Goal: Task Accomplishment & Management: Manage account settings

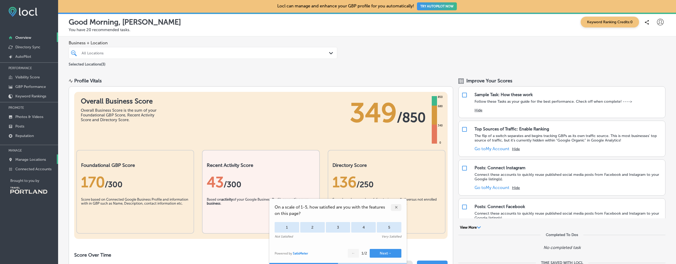
click at [26, 162] on p "Manage Locations" at bounding box center [30, 159] width 31 height 4
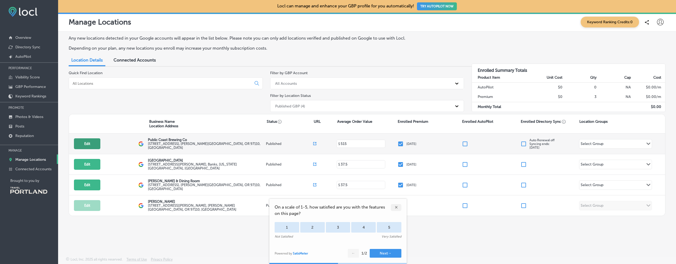
click at [92, 142] on button "Edit" at bounding box center [87, 143] width 26 height 11
select select "US"
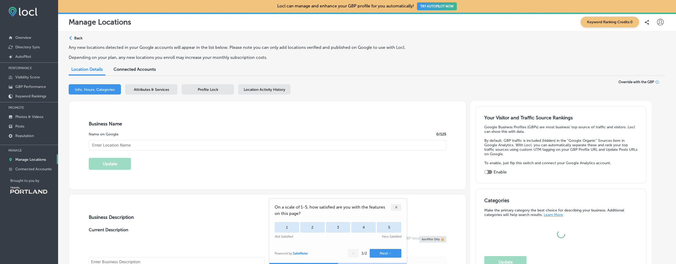
type input "Public Coast Brewing Co"
type textarea "Public Coast Brewing Co. – Born & Brewed in [PERSON_NAME][GEOGRAPHIC_DATA]. In …"
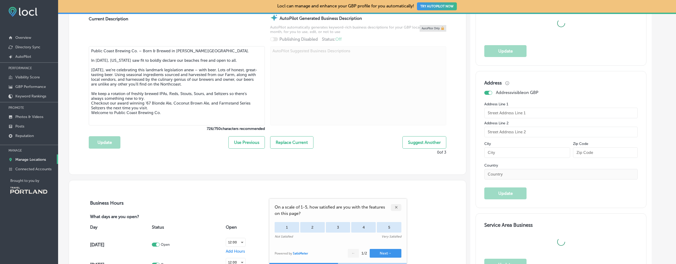
type input "[STREET_ADDRESS]"
type input "[PERSON_NAME][GEOGRAPHIC_DATA]"
type input "97110"
type input "US"
type input "[URL][DOMAIN_NAME]"
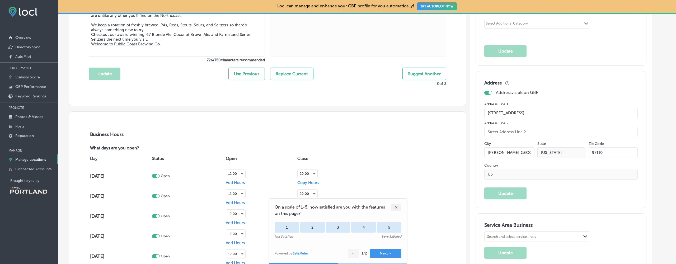
type input "[PHONE_NUMBER]"
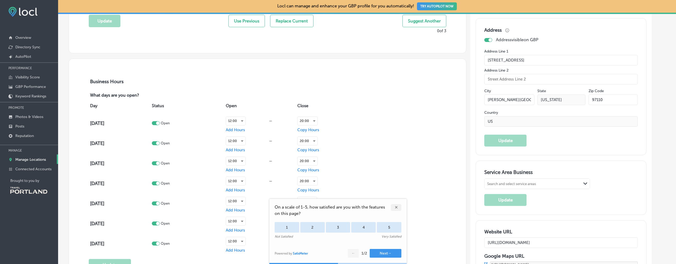
scroll to position [333, 0]
click at [160, 141] on div at bounding box center [157, 142] width 3 height 3
checkbox input "false"
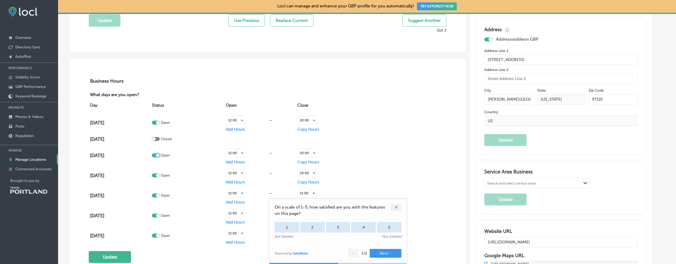
click at [160, 154] on div at bounding box center [157, 155] width 3 height 3
checkbox input "false"
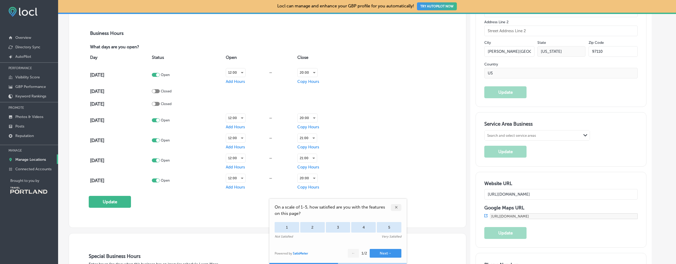
scroll to position [382, 0]
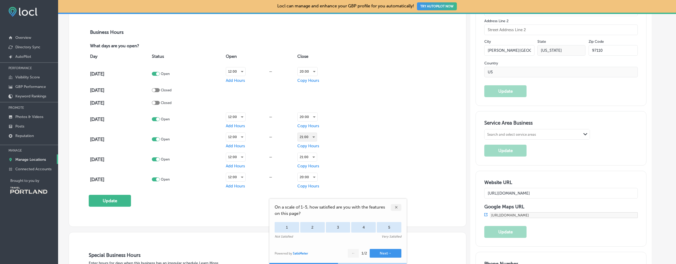
click at [317, 137] on div "21:00" at bounding box center [307, 137] width 19 height 8
click at [311, 157] on li "20:00" at bounding box center [313, 158] width 20 height 10
click at [317, 154] on div "21:00" at bounding box center [307, 157] width 19 height 8
click at [313, 158] on li "20:00" at bounding box center [313, 158] width 20 height 10
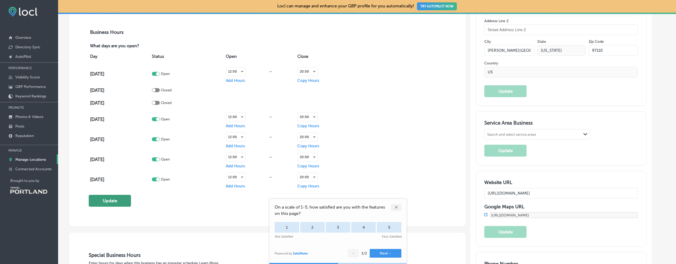
click at [119, 197] on button "Update" at bounding box center [110, 201] width 42 height 12
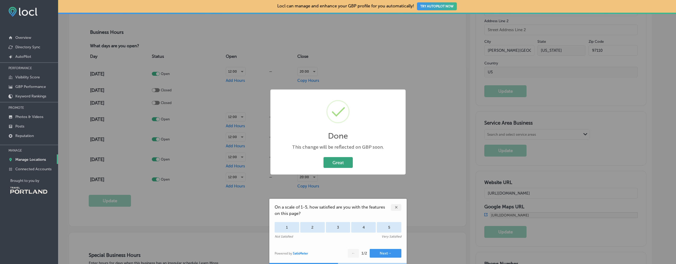
click at [344, 163] on button "Great" at bounding box center [338, 162] width 29 height 11
